Goal: Complete application form

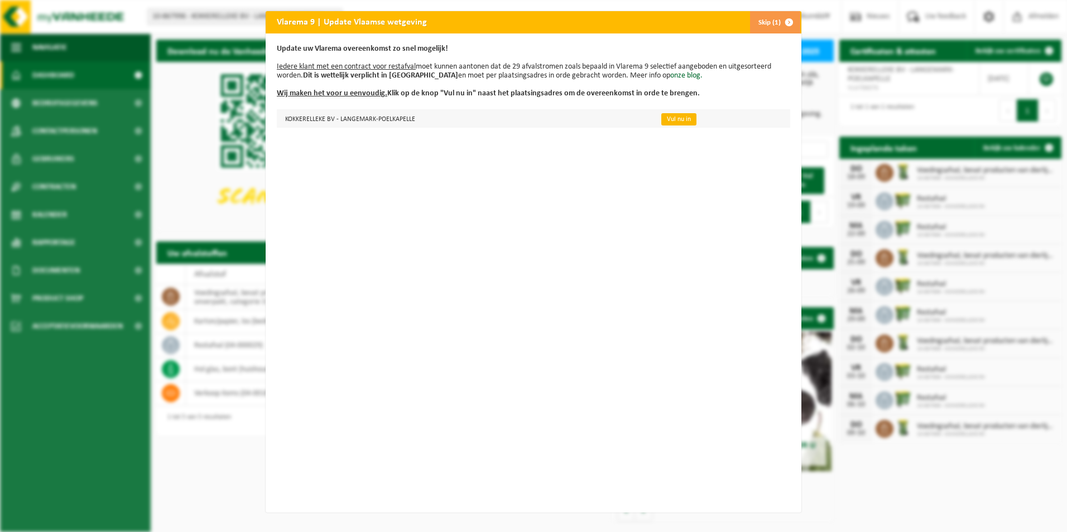
click at [663, 115] on link "Vul nu in" at bounding box center [678, 119] width 35 height 12
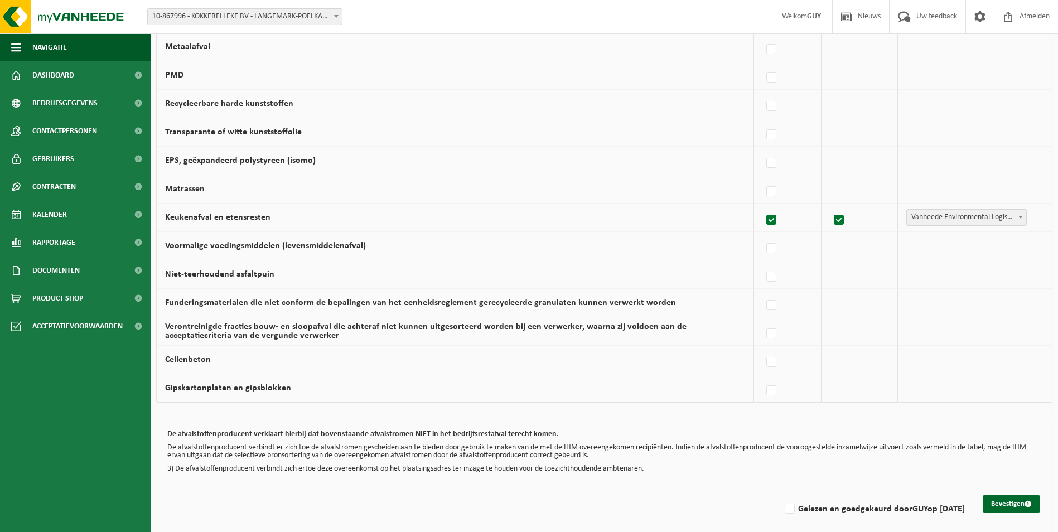
scroll to position [625, 0]
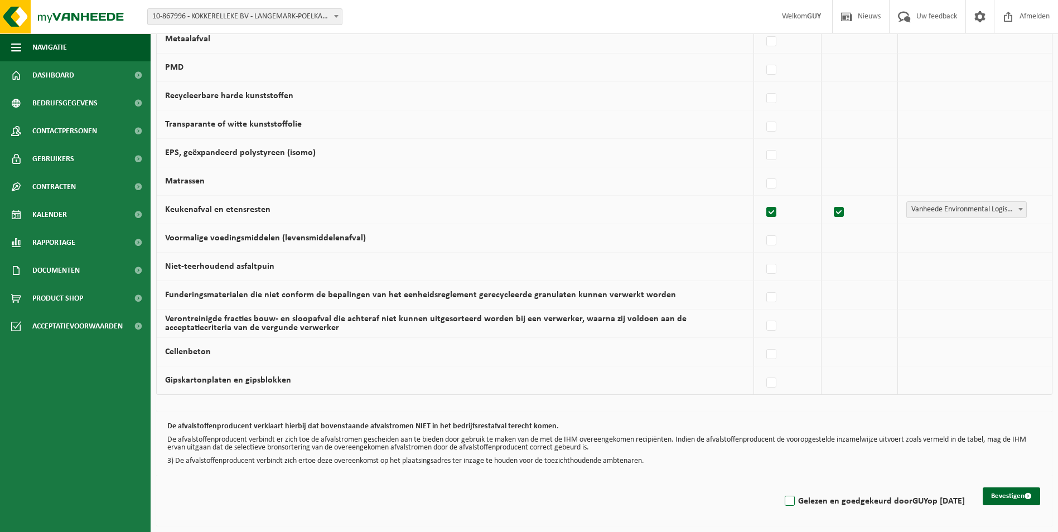
click at [783, 502] on label "Gelezen en goedgekeurd door [PERSON_NAME] op [DATE]" at bounding box center [874, 501] width 182 height 17
click at [780, 488] on input "Gelezen en goedgekeurd door [PERSON_NAME] op [DATE]" at bounding box center [780, 487] width 1 height 1
checkbox input "true"
click at [1030, 494] on span "submit" at bounding box center [1028, 496] width 7 height 7
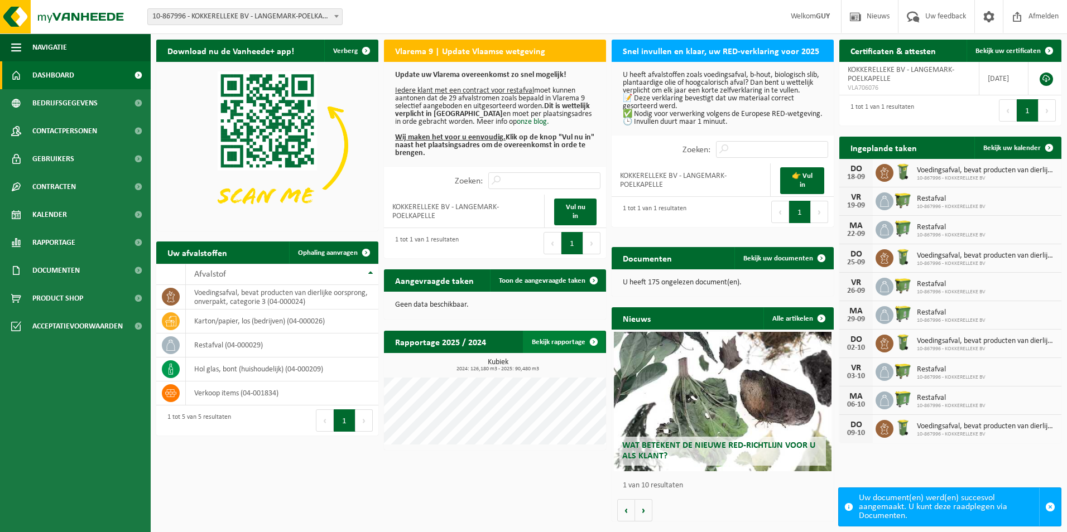
click at [562, 343] on link "Bekijk rapportage" at bounding box center [564, 342] width 82 height 22
